Goal: Information Seeking & Learning: Learn about a topic

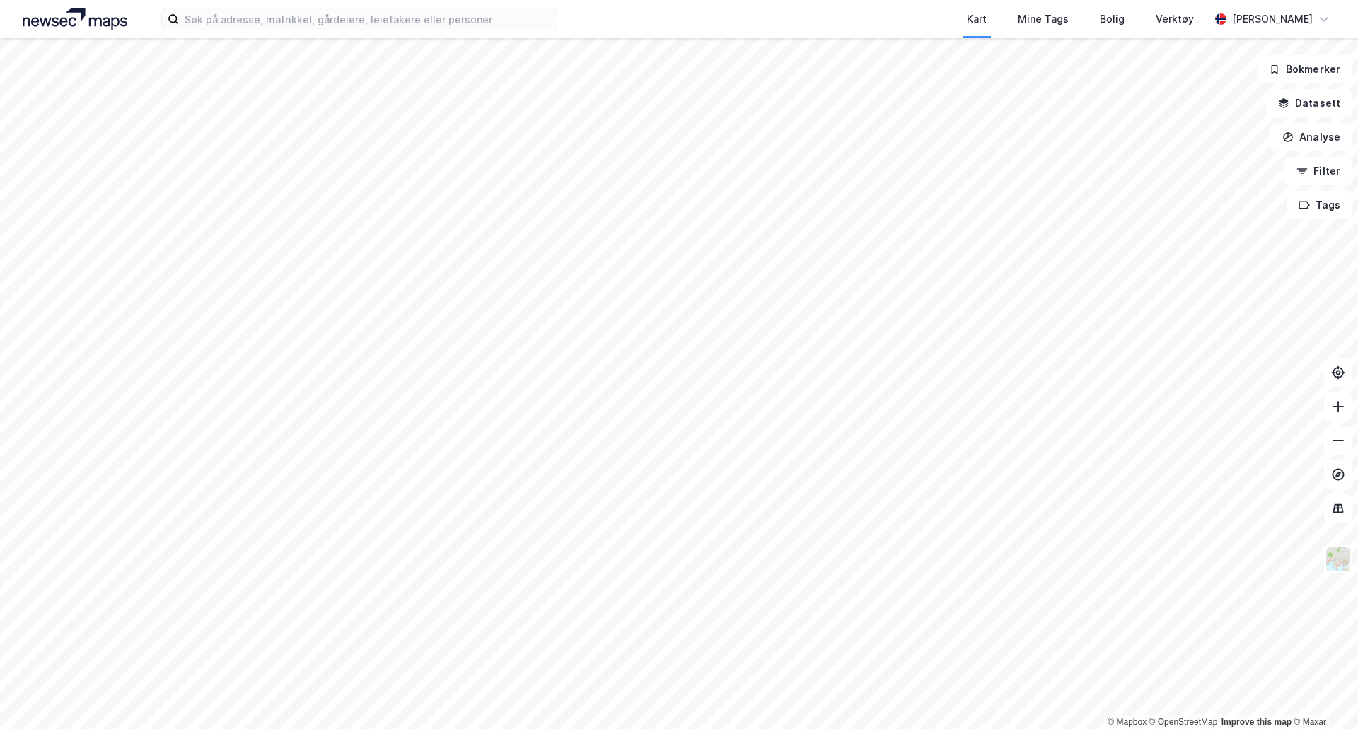
click at [605, 11] on div "Kart Mine Tags Bolig Verktøy [PERSON_NAME]" at bounding box center [679, 19] width 1358 height 38
click at [501, 19] on input at bounding box center [368, 18] width 378 height 21
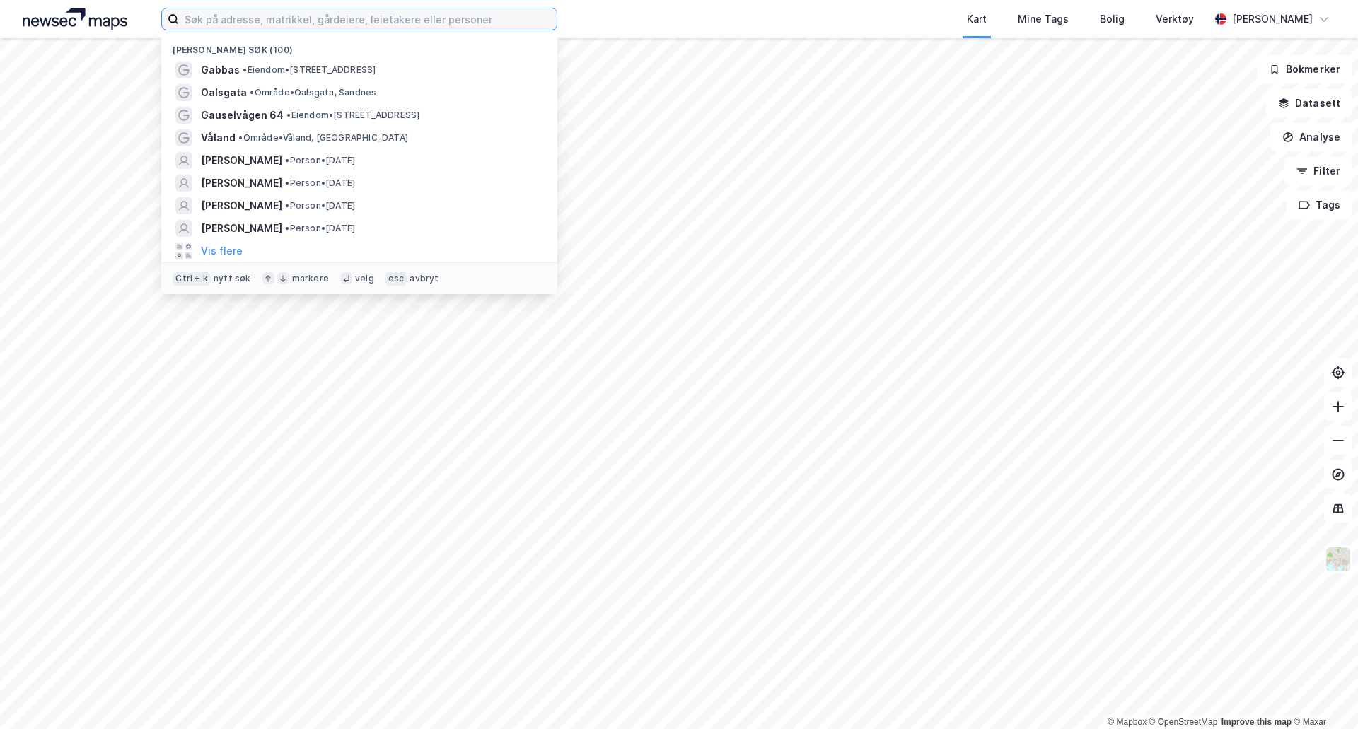
paste input "[PERSON_NAME][STREET_ADDRESS]"
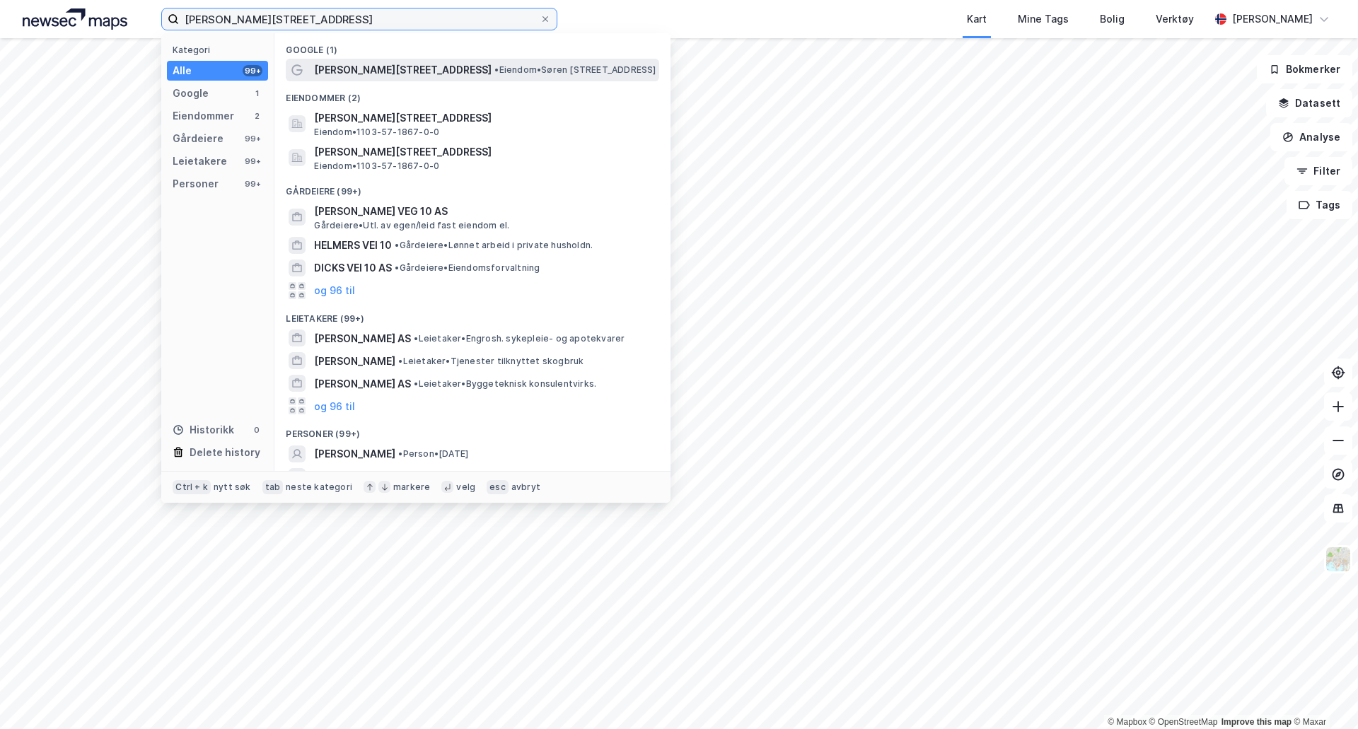
type input "[PERSON_NAME][STREET_ADDRESS]"
click at [584, 71] on span "• Eiendom • [PERSON_NAME][STREET_ADDRESS]" at bounding box center [574, 69] width 161 height 11
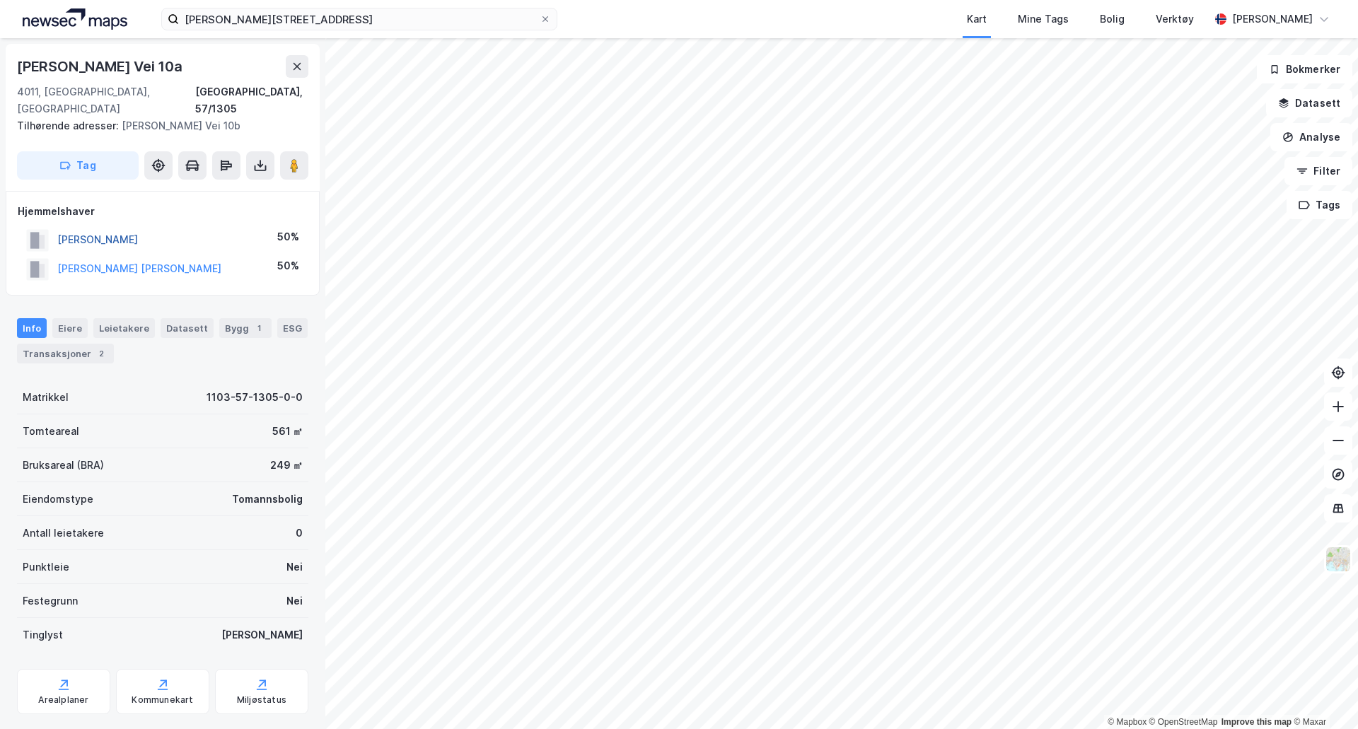
click at [0, 0] on button "[PERSON_NAME]" at bounding box center [0, 0] width 0 height 0
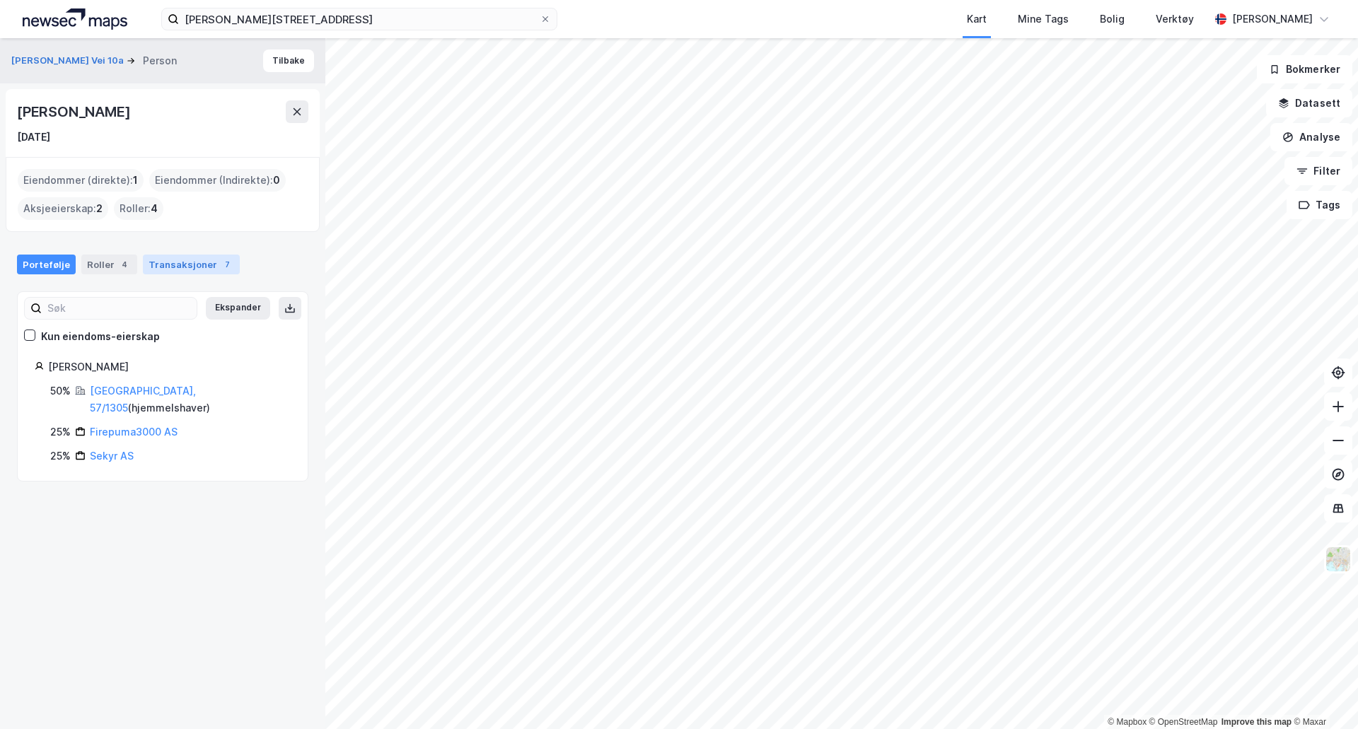
click at [169, 257] on div "Transaksjoner 7" at bounding box center [191, 265] width 97 height 20
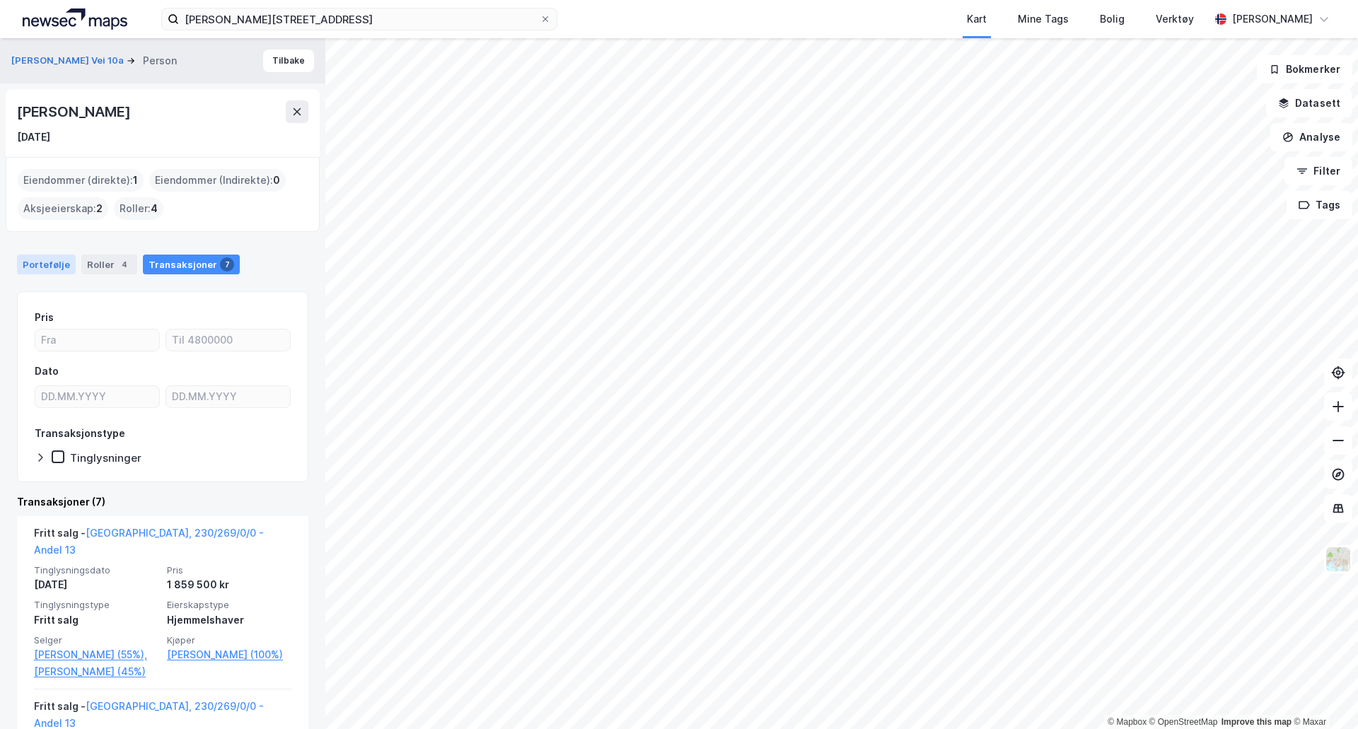
click at [33, 262] on div "Portefølje" at bounding box center [46, 265] width 59 height 20
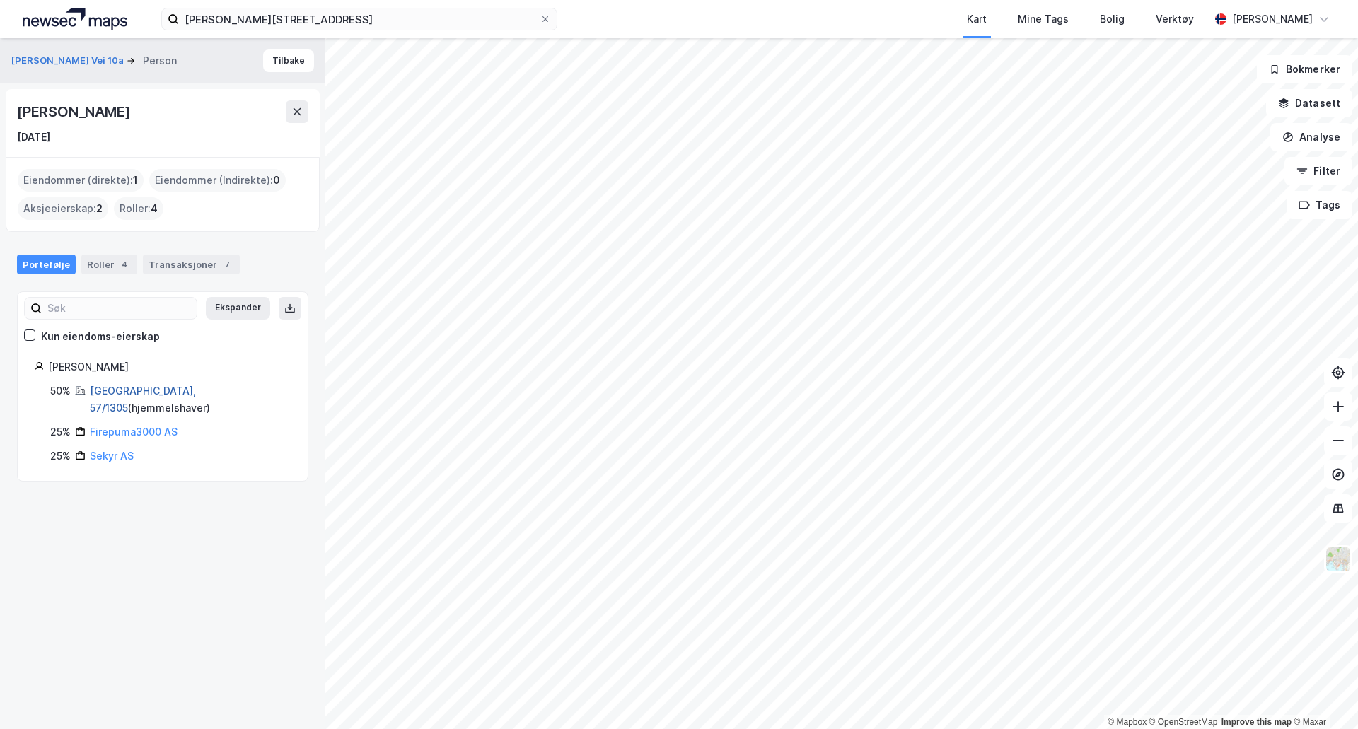
click at [117, 388] on link "[GEOGRAPHIC_DATA], 57/1305" at bounding box center [143, 399] width 106 height 29
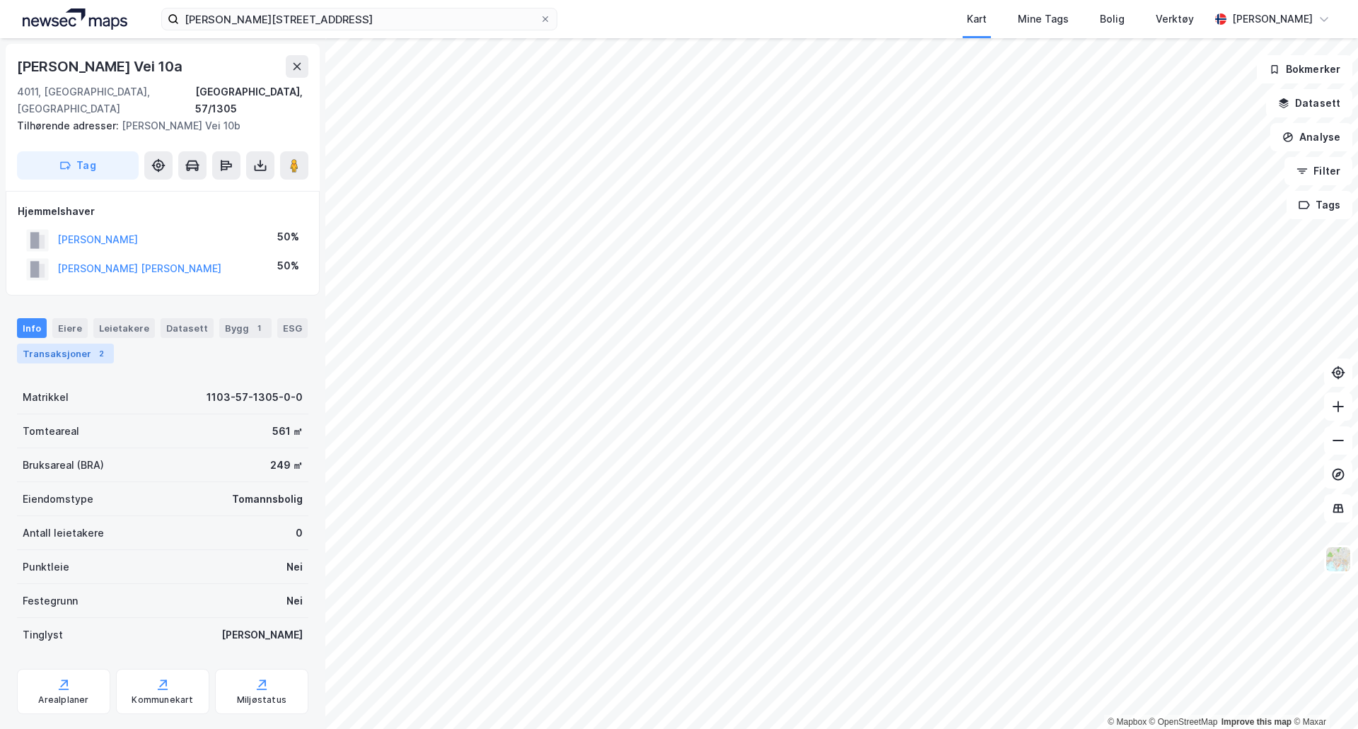
click at [71, 344] on div "Transaksjoner 2" at bounding box center [65, 354] width 97 height 20
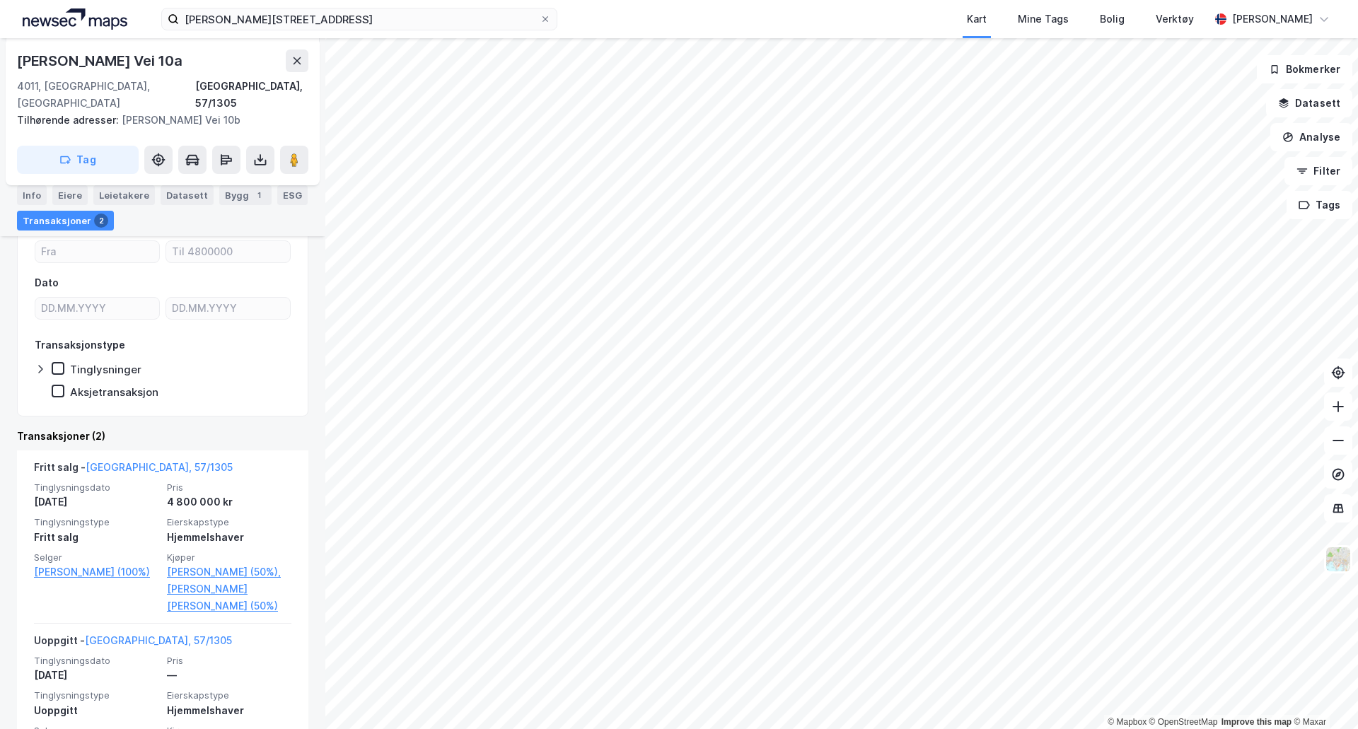
scroll to position [211, 0]
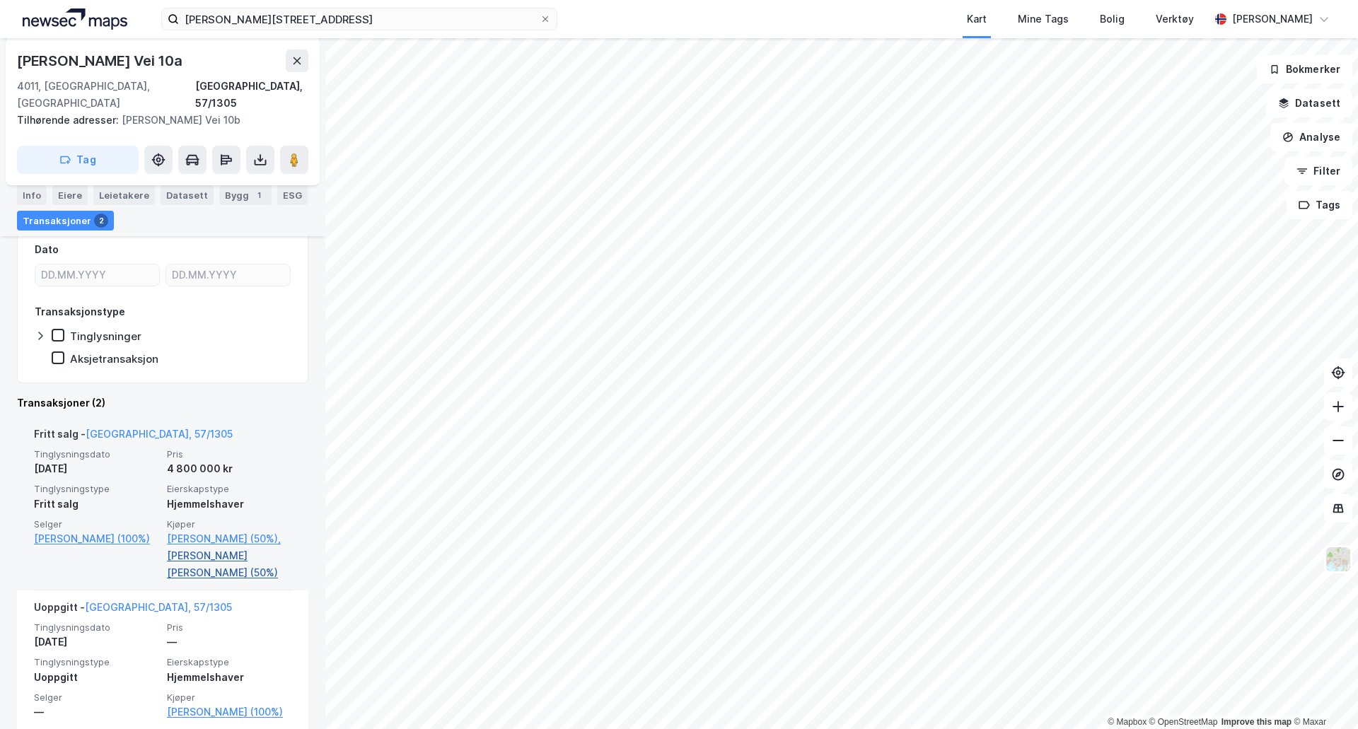
click at [204, 547] on link "[PERSON_NAME] [PERSON_NAME] (50%)" at bounding box center [229, 564] width 124 height 34
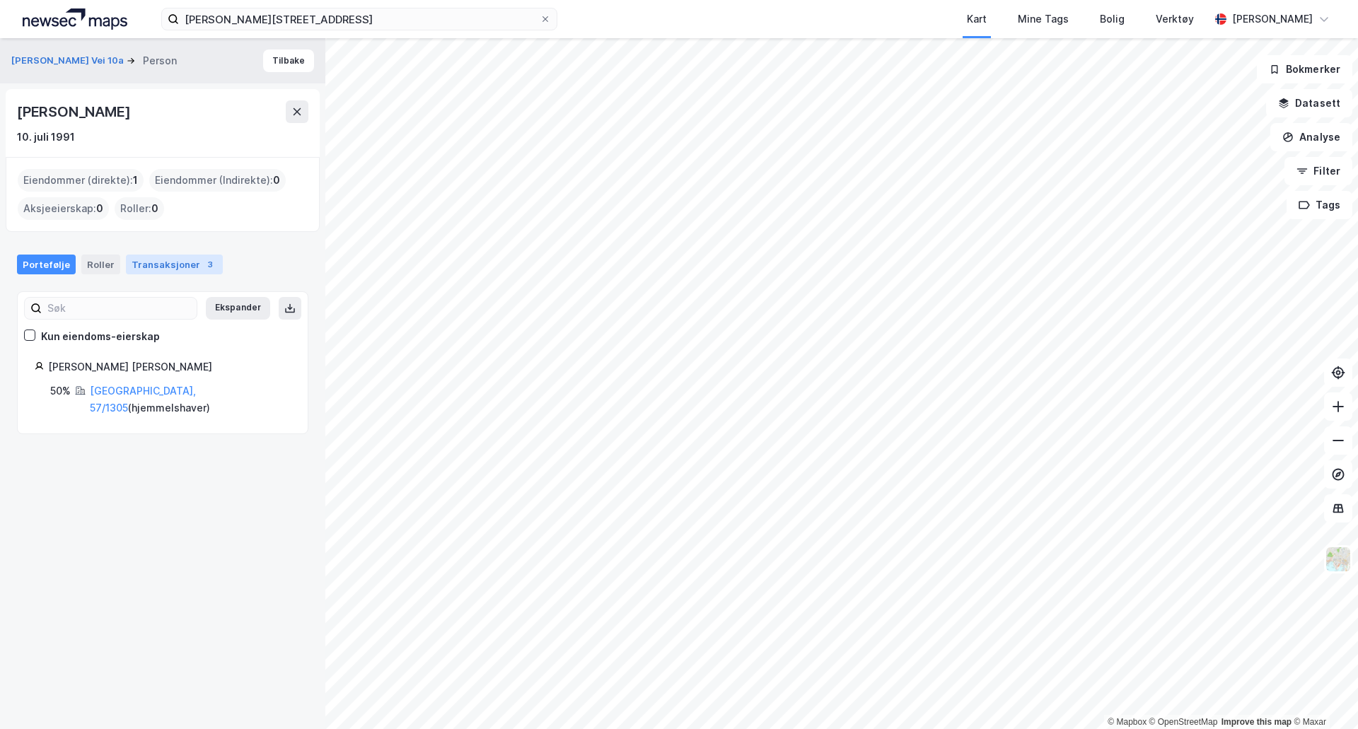
click at [150, 265] on div "Transaksjoner 3" at bounding box center [174, 265] width 97 height 20
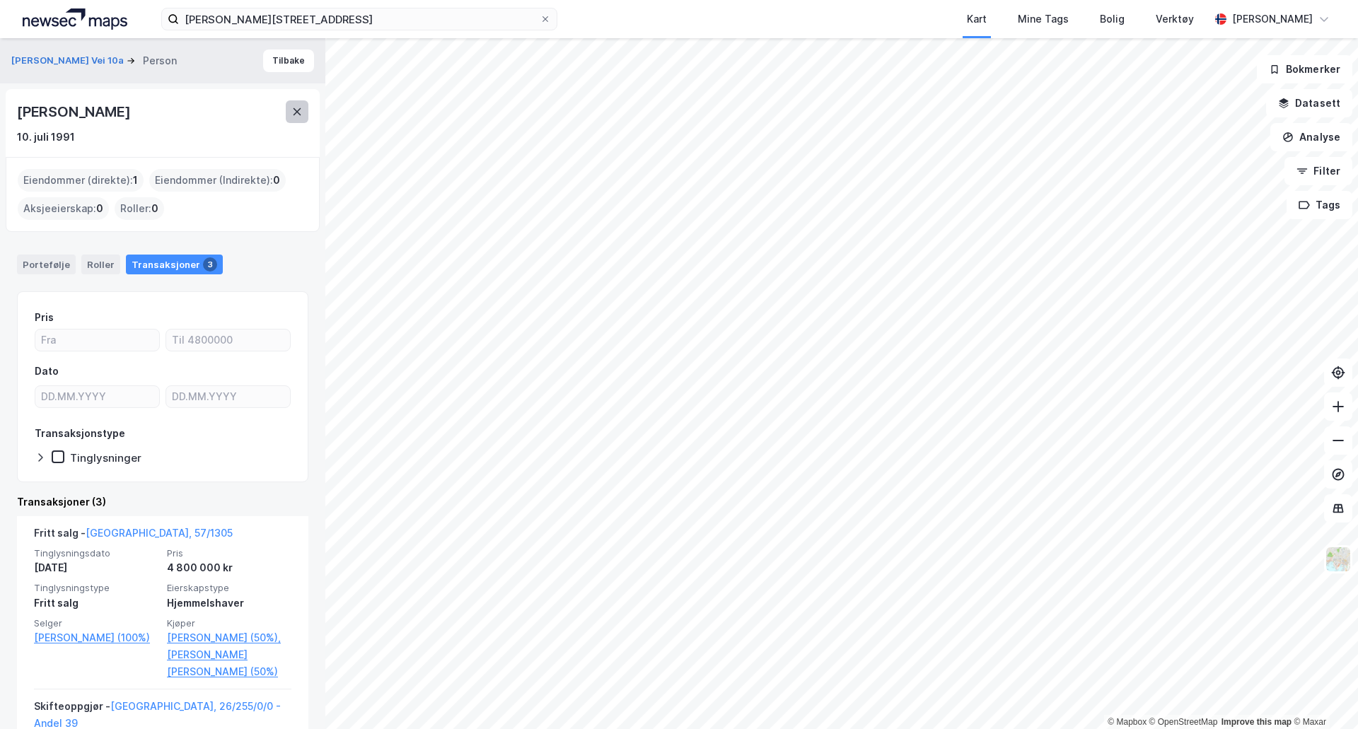
click at [288, 111] on button at bounding box center [297, 111] width 23 height 23
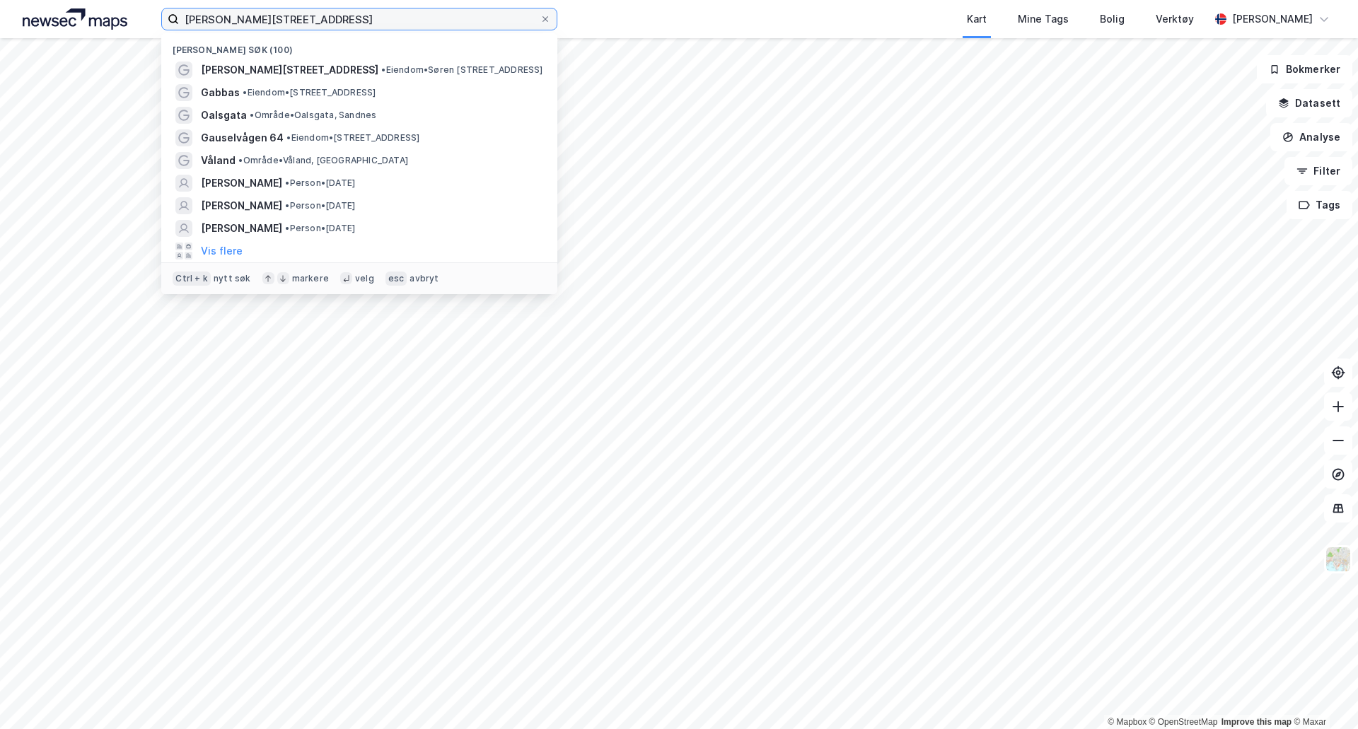
click at [311, 19] on input "[PERSON_NAME][STREET_ADDRESS]" at bounding box center [359, 18] width 361 height 21
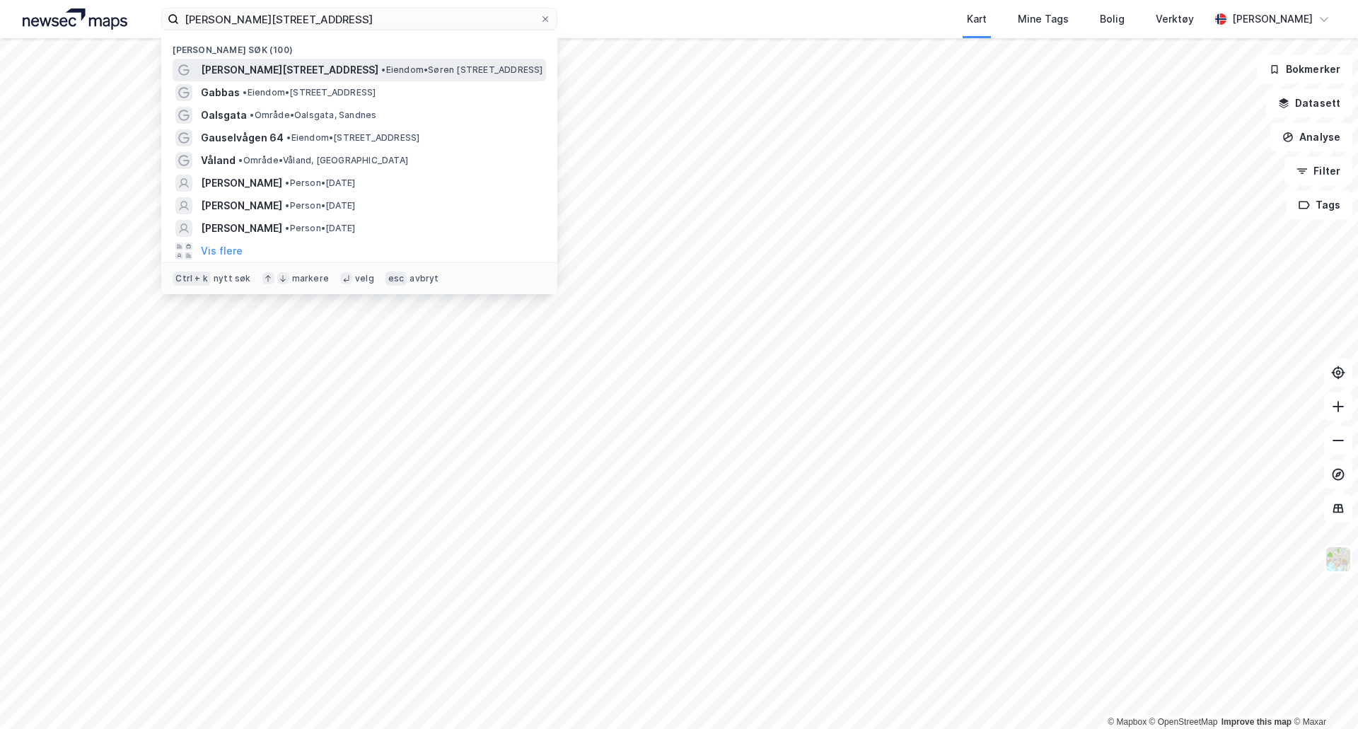
click at [381, 71] on span "• Eiendom • [PERSON_NAME][STREET_ADDRESS]" at bounding box center [461, 69] width 161 height 11
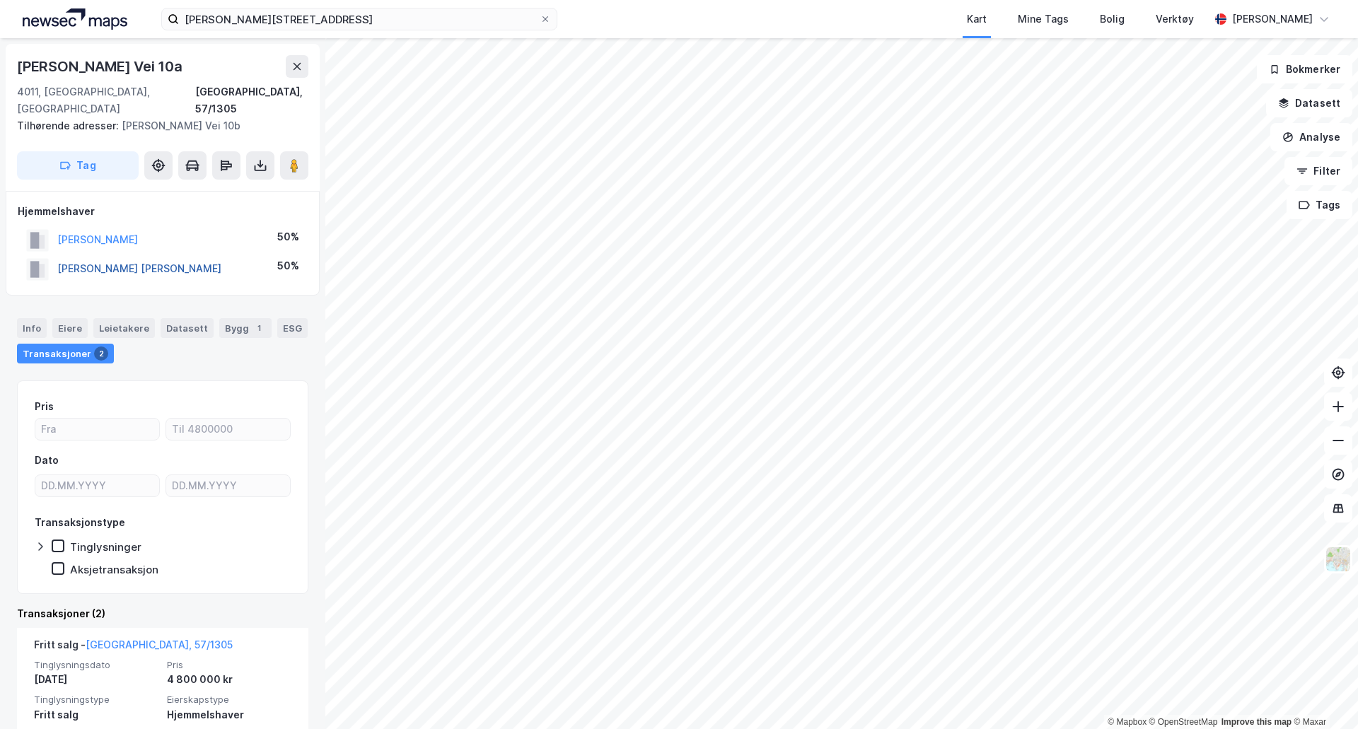
click at [0, 0] on button "[PERSON_NAME] [PERSON_NAME]" at bounding box center [0, 0] width 0 height 0
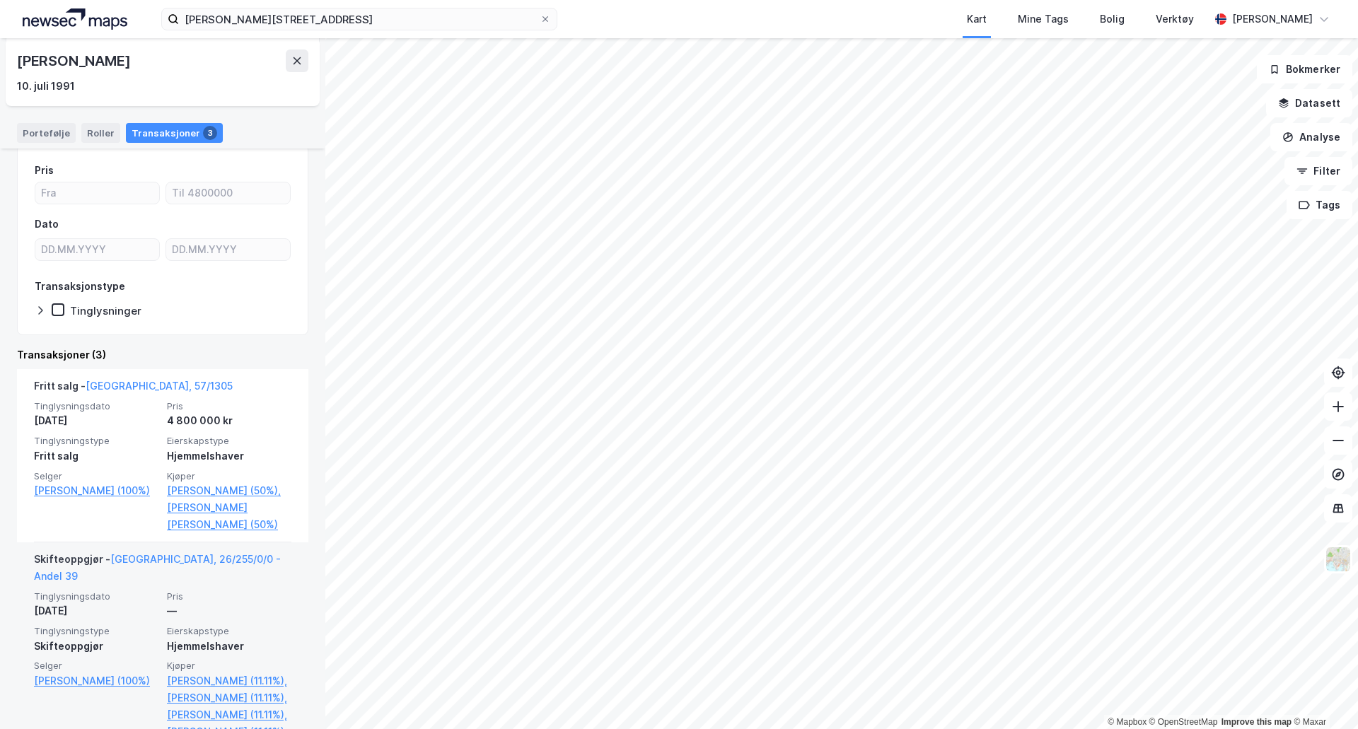
scroll to position [129, 0]
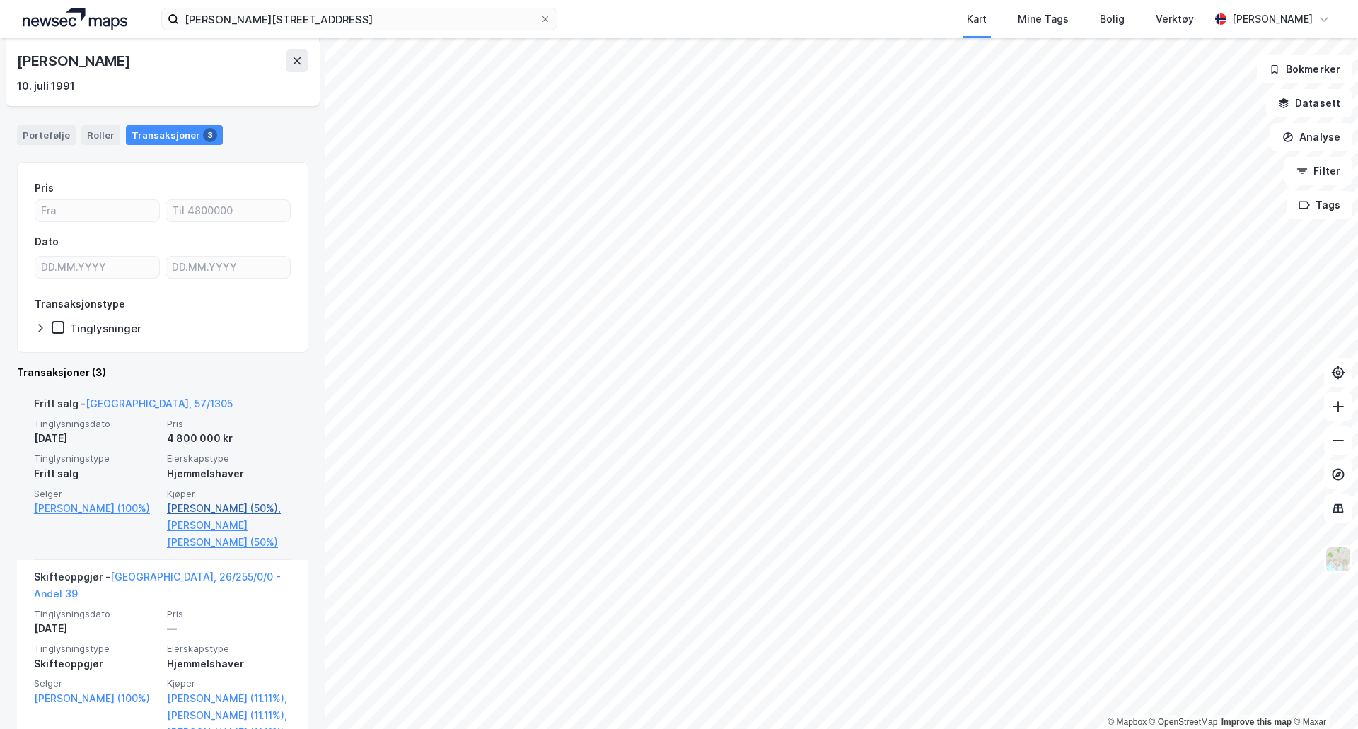
click at [239, 510] on link "[PERSON_NAME] (50%)," at bounding box center [229, 508] width 124 height 17
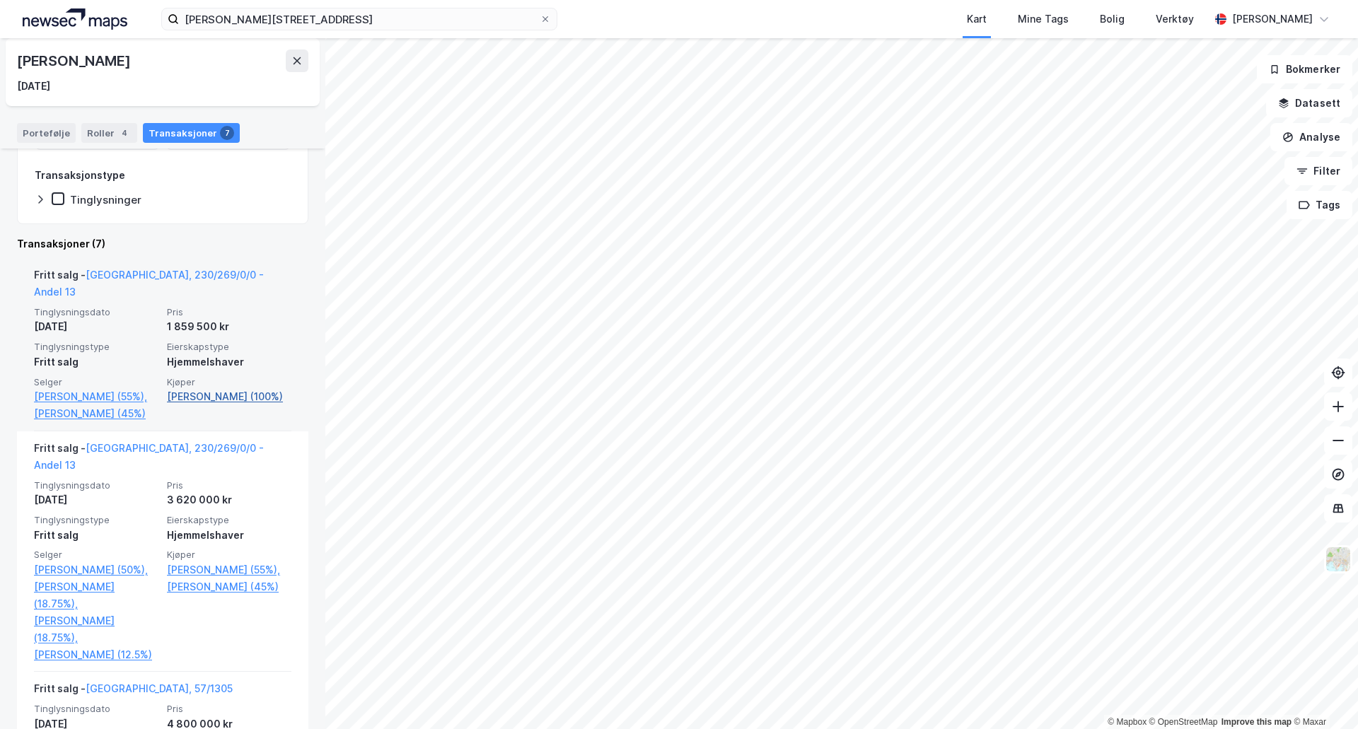
scroll to position [271, 0]
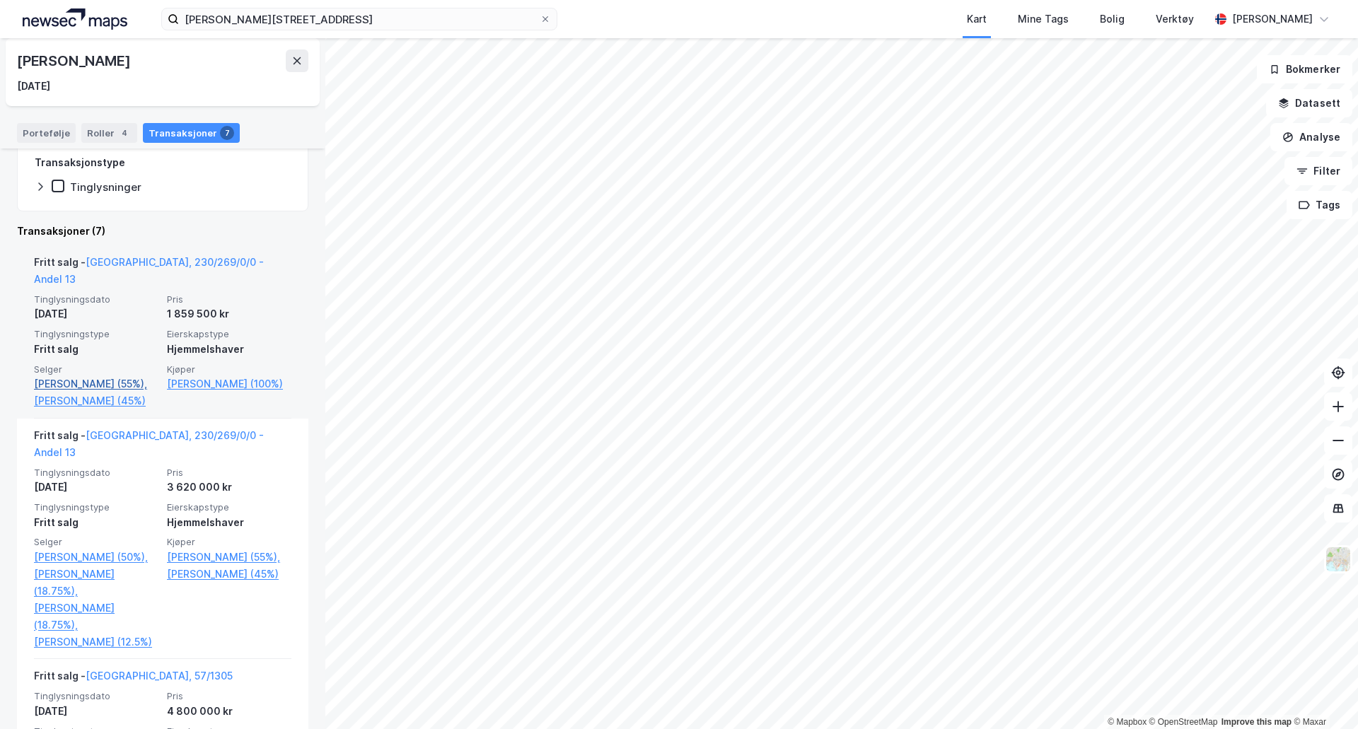
click at [106, 376] on link "[PERSON_NAME] (55%)," at bounding box center [96, 384] width 124 height 17
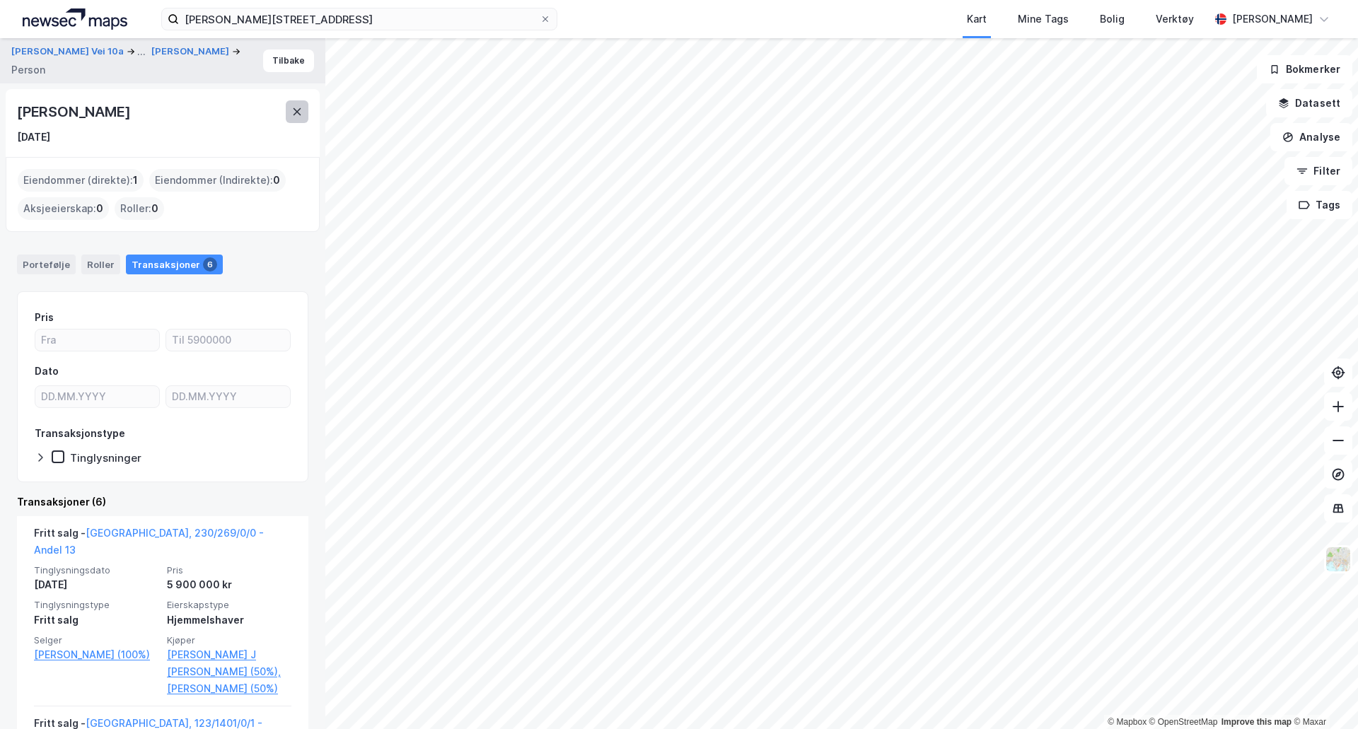
click at [295, 112] on icon at bounding box center [296, 111] width 11 height 11
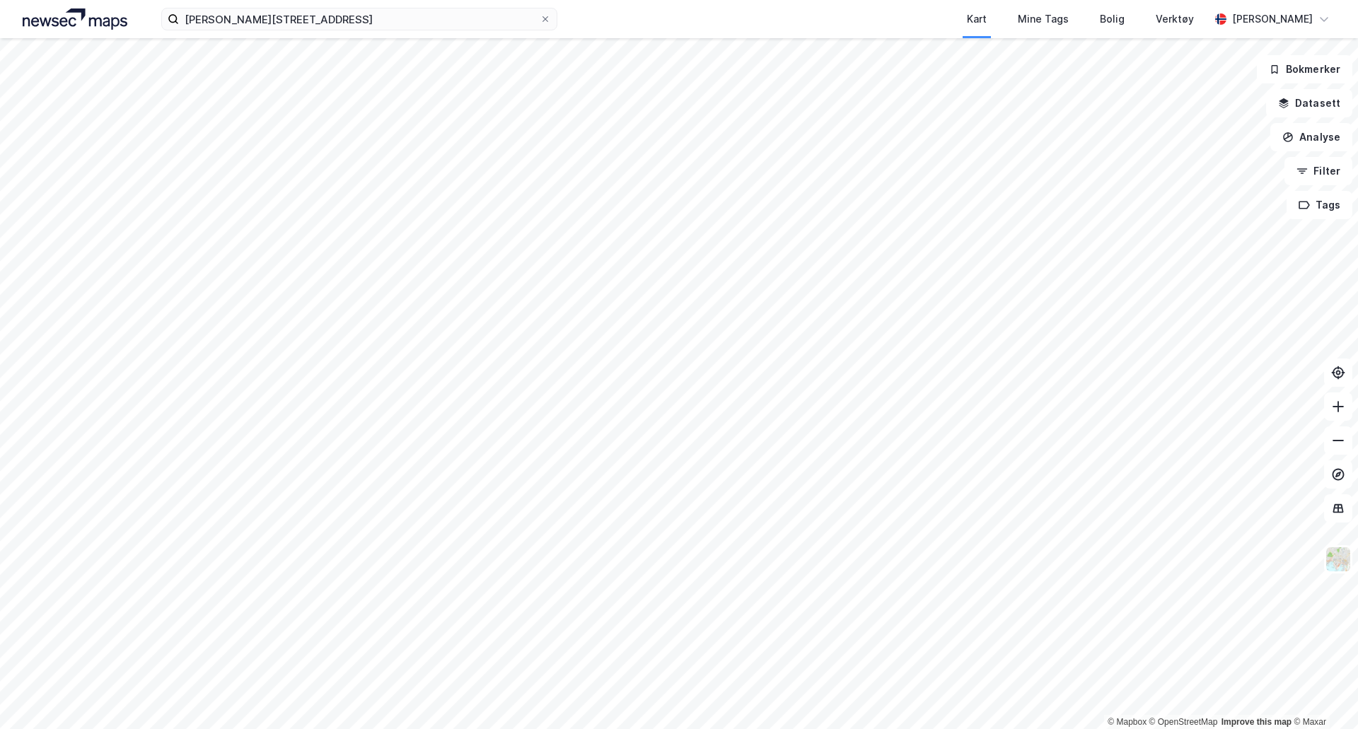
click at [820, 729] on html "Søren [STREET_ADDRESS] Kart Mine Tags Bolig Verktøy [PERSON_NAME] © Mapbox © Op…" at bounding box center [679, 364] width 1358 height 729
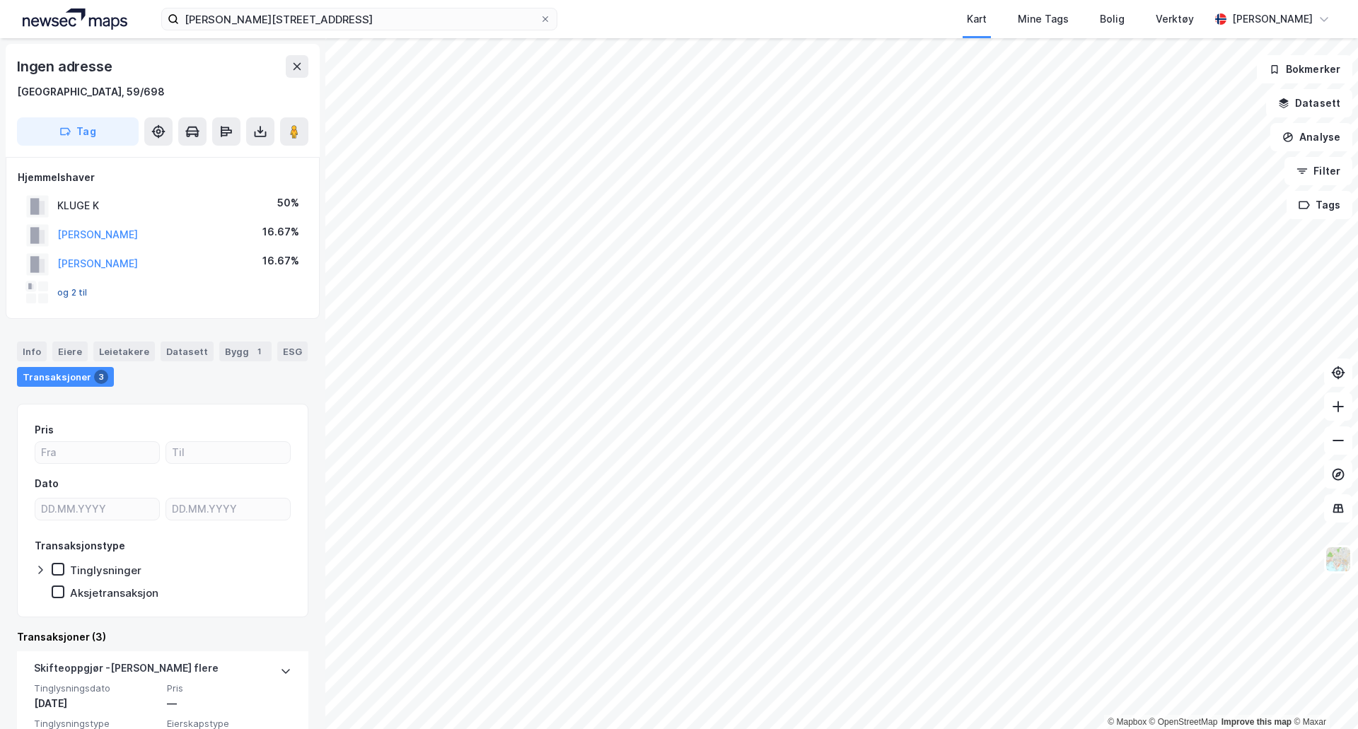
click at [0, 0] on button "og 2 til" at bounding box center [0, 0] width 0 height 0
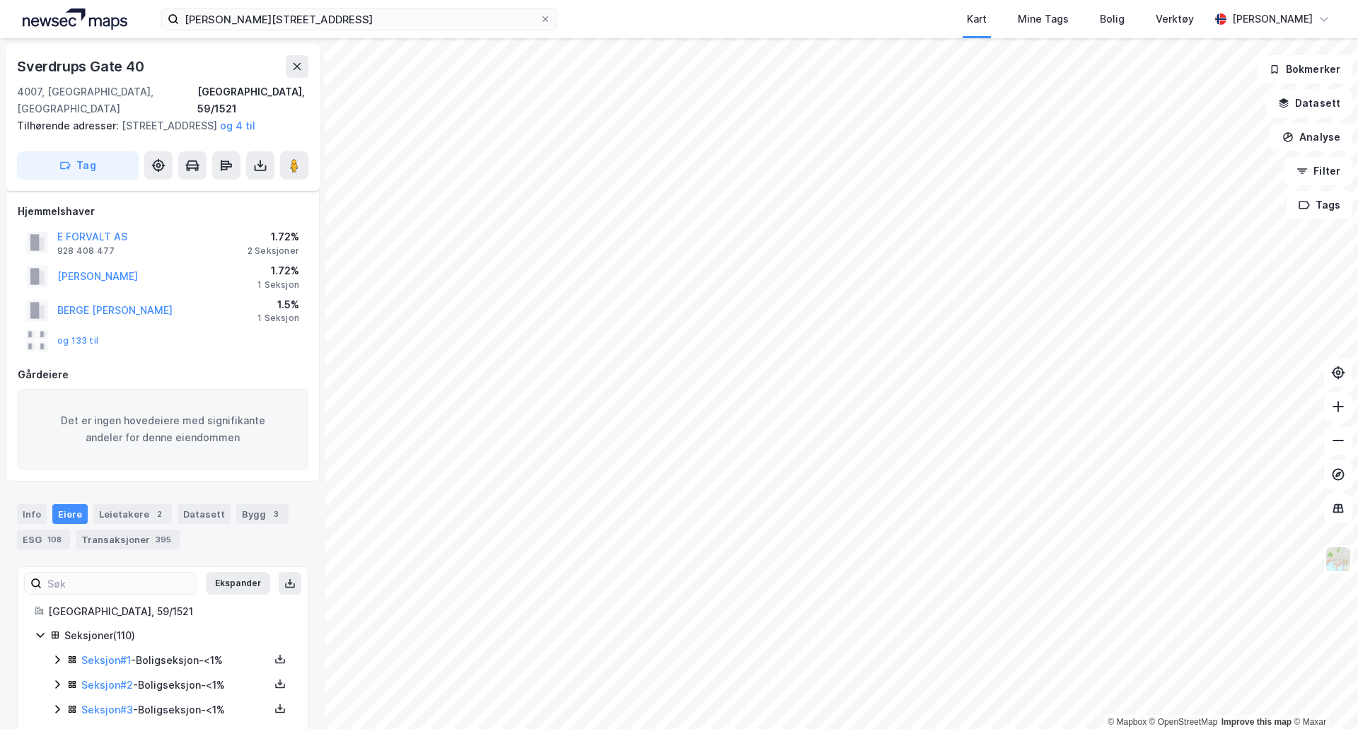
scroll to position [211, 0]
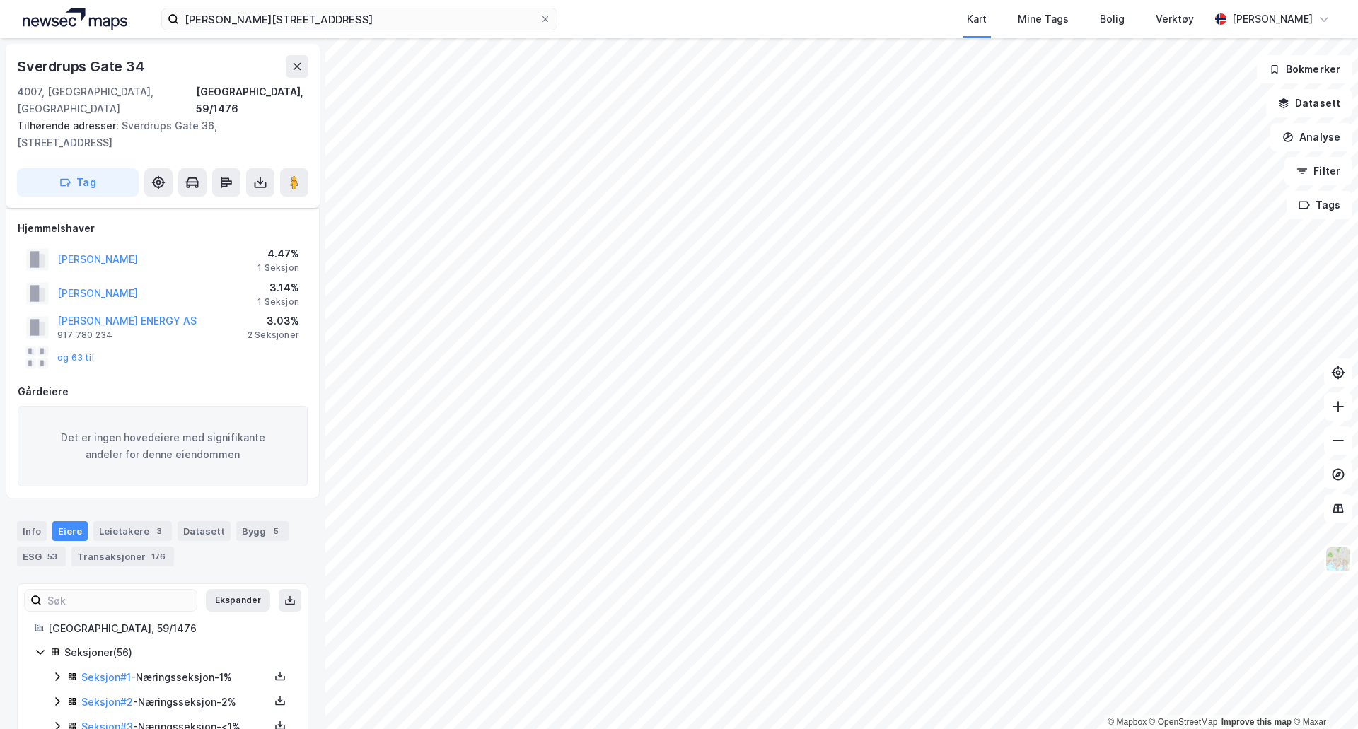
scroll to position [211, 0]
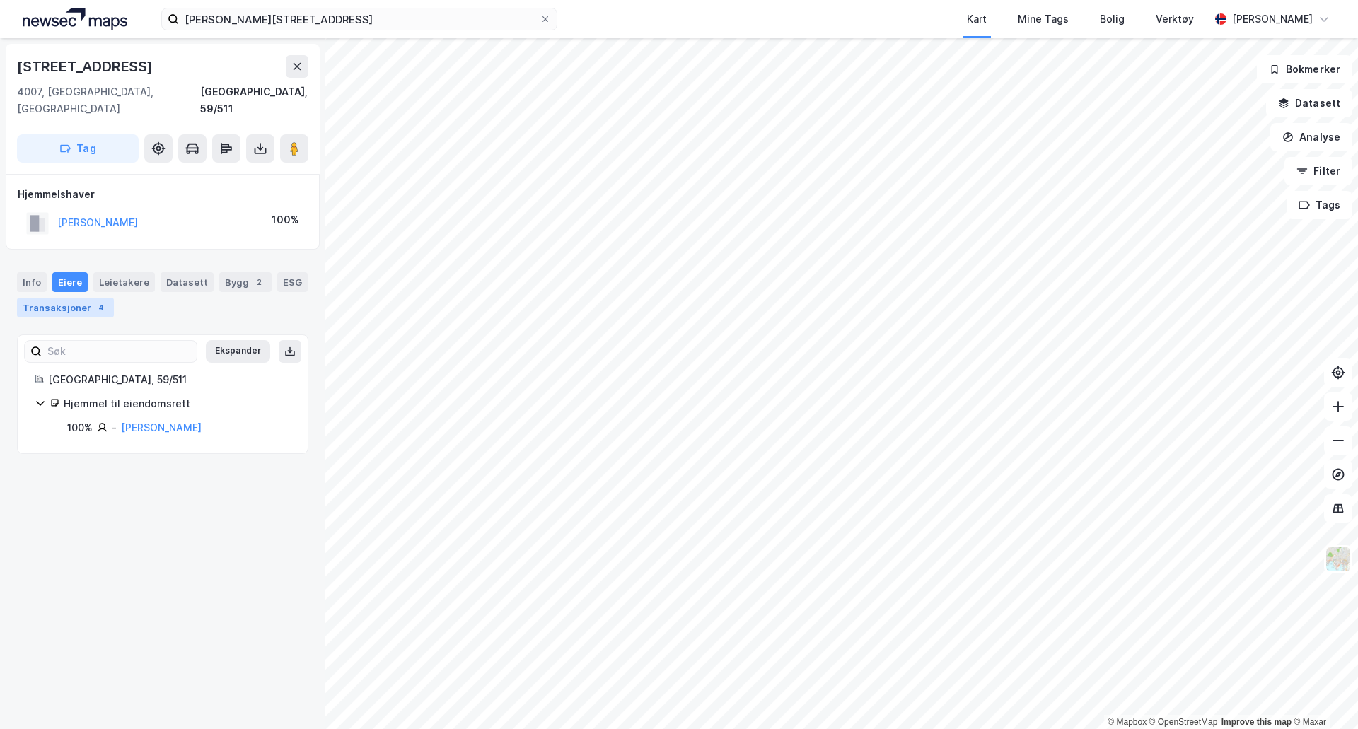
click at [74, 298] on div "Transaksjoner 4" at bounding box center [65, 308] width 97 height 20
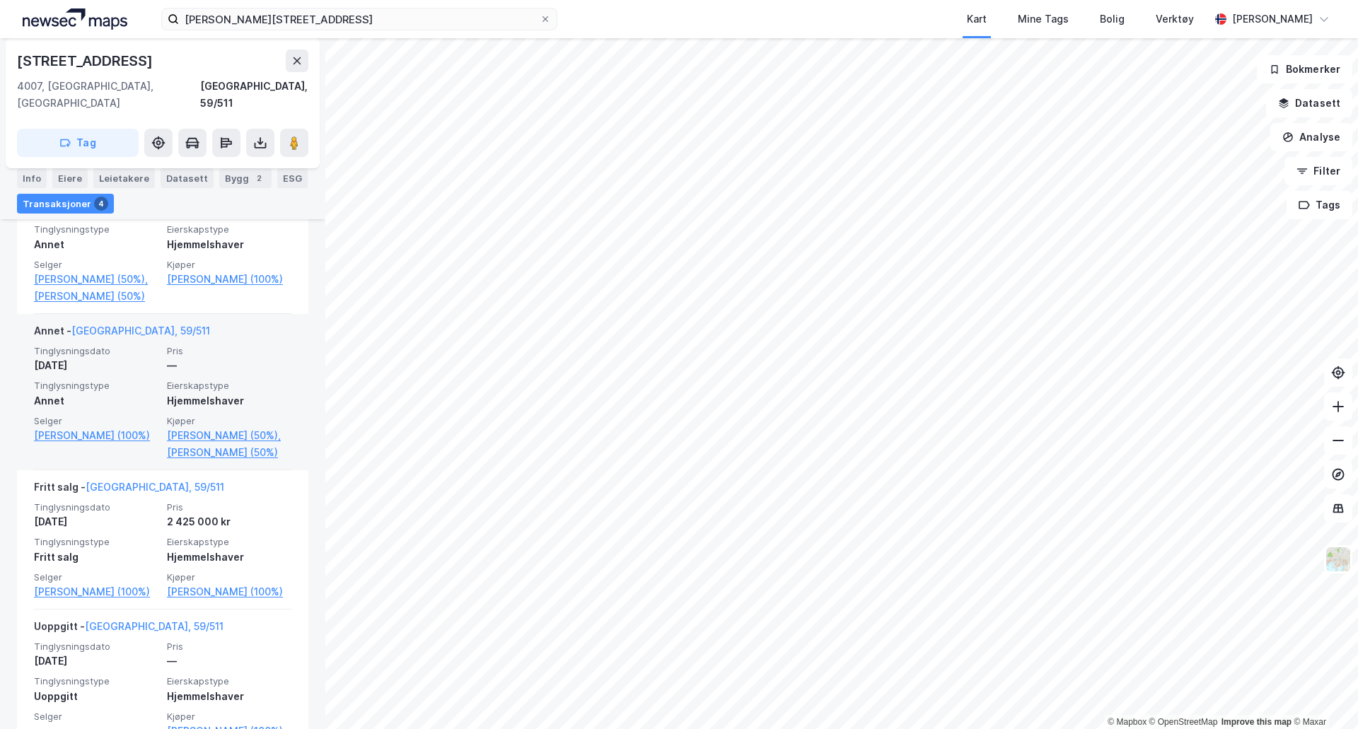
scroll to position [477, 0]
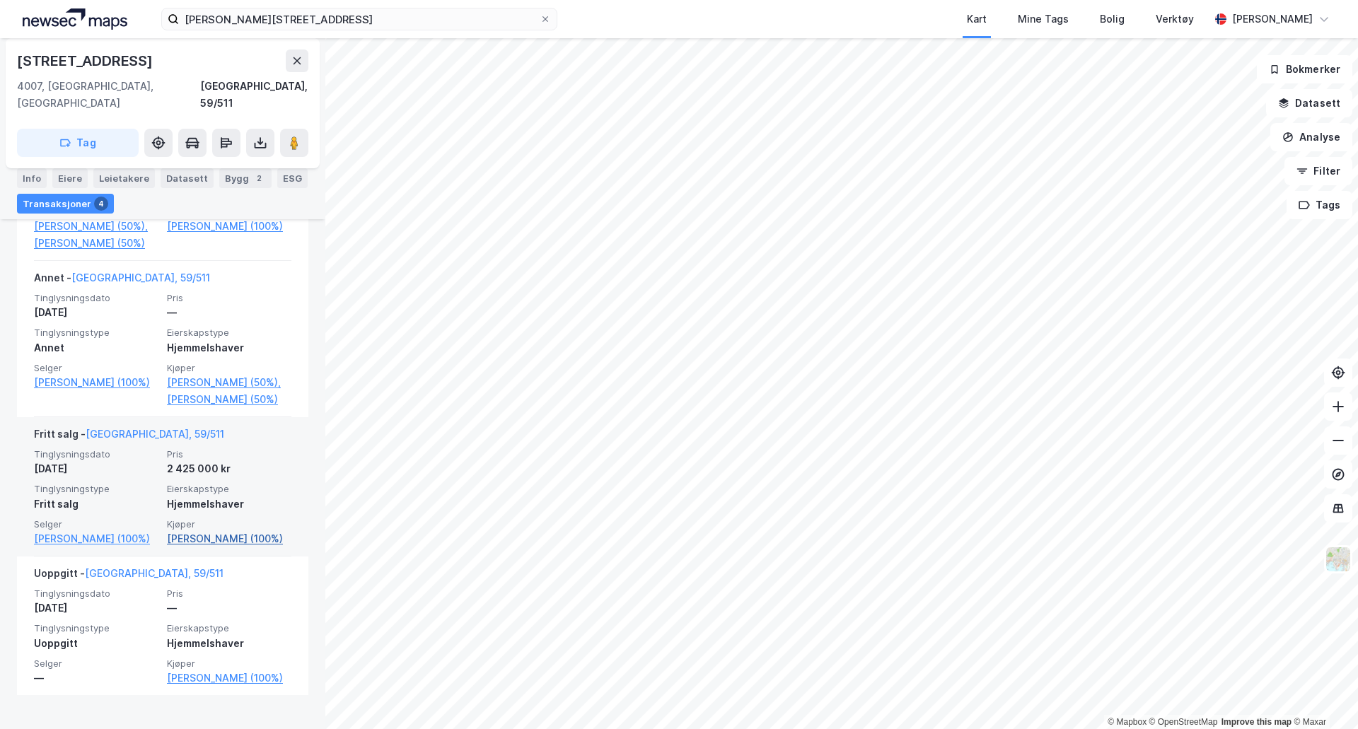
click at [210, 547] on link "[PERSON_NAME] (100%)" at bounding box center [229, 539] width 124 height 17
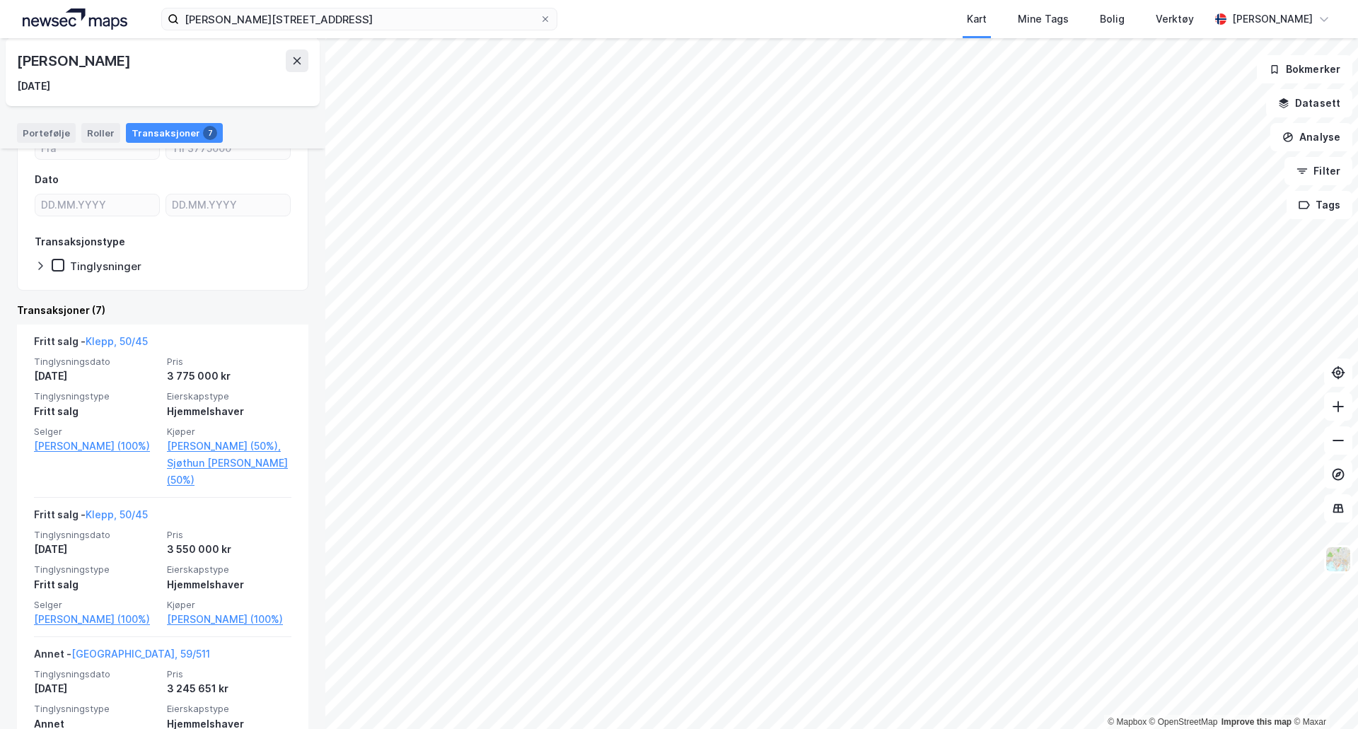
scroll to position [153, 0]
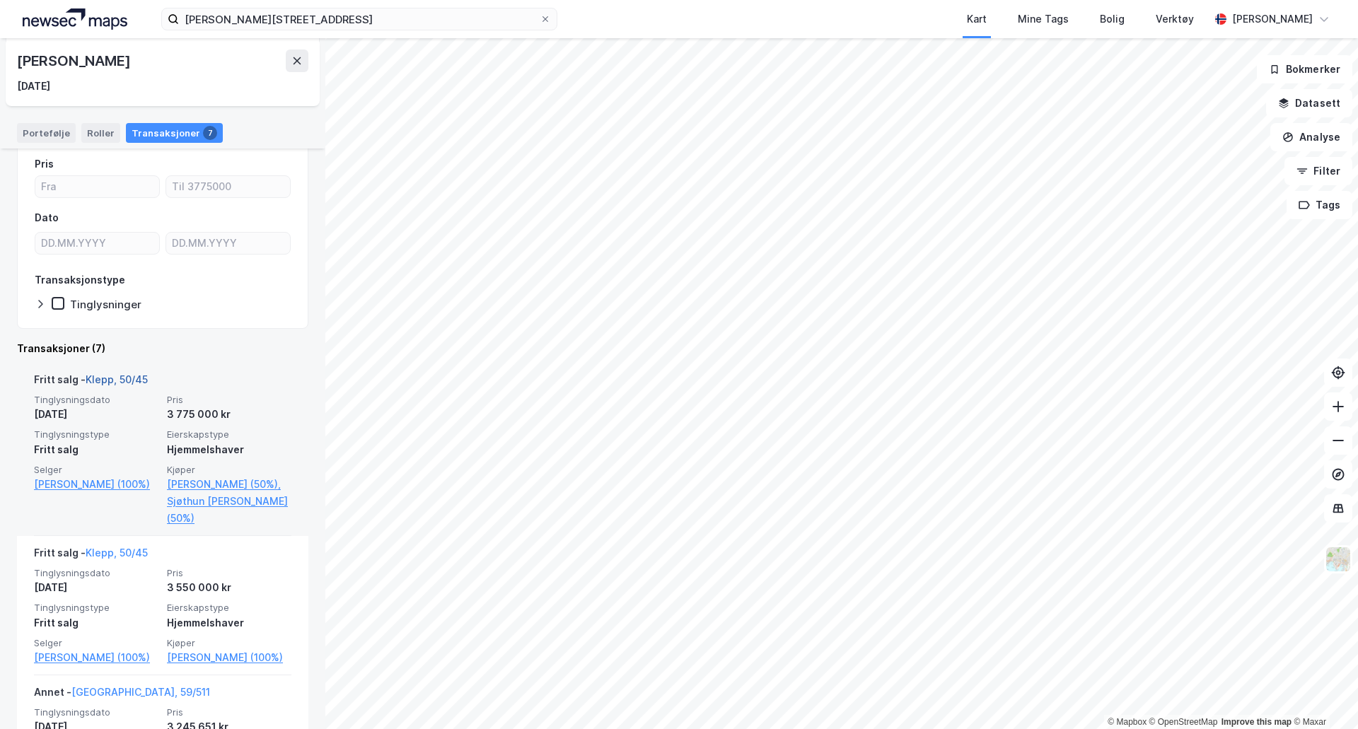
click at [113, 381] on link "Klepp, 50/45" at bounding box center [117, 379] width 62 height 12
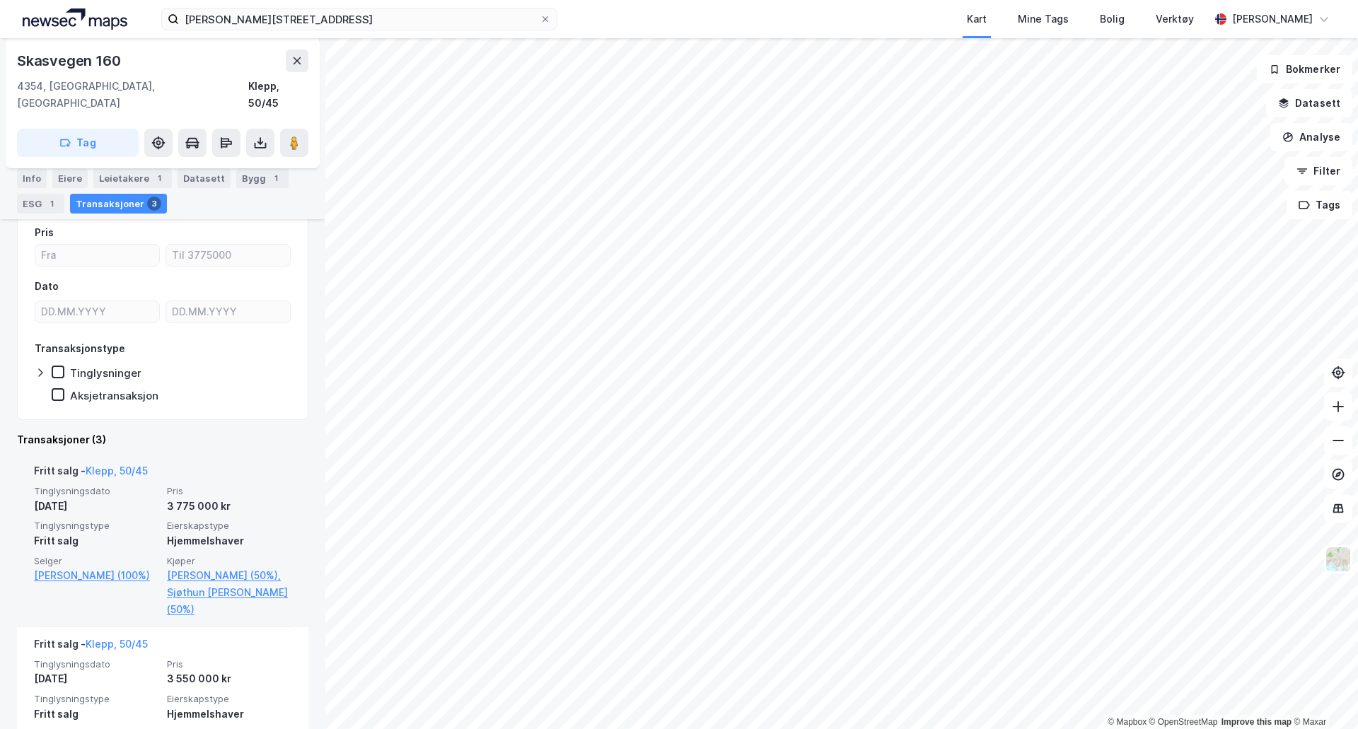
scroll to position [212, 0]
